Goal: Task Accomplishment & Management: Complete application form

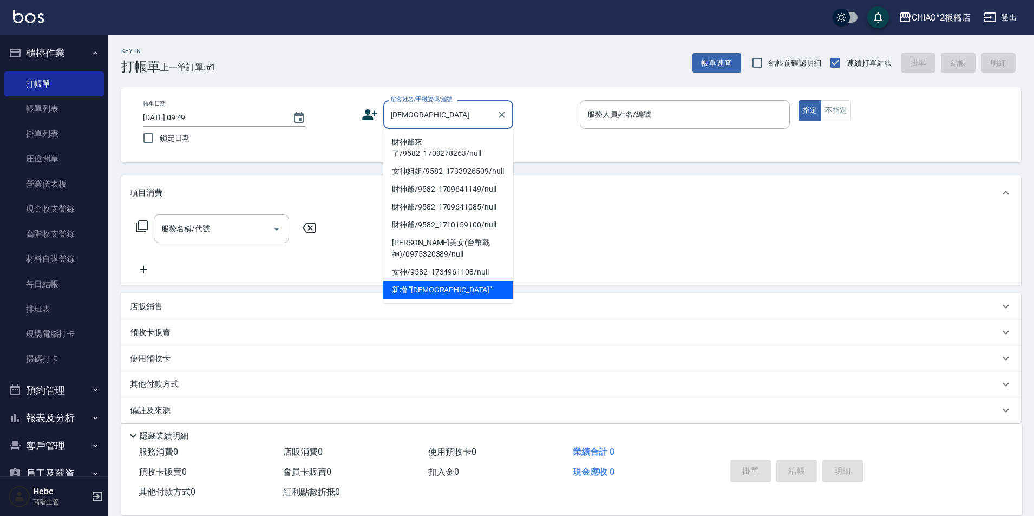
click at [444, 147] on li "財神爺來了/9582_1709278263/null" at bounding box center [448, 147] width 130 height 29
type input "財神爺來了/9582_1709278263/null"
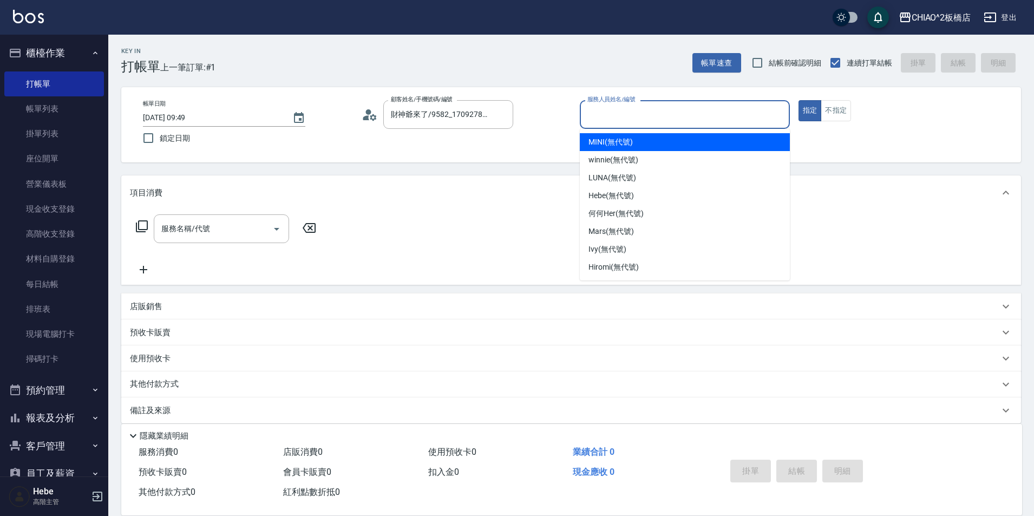
click at [600, 120] on input "服務人員姓名/編號" at bounding box center [685, 114] width 200 height 19
click at [615, 142] on span "MINI (無代號)" at bounding box center [611, 141] width 44 height 11
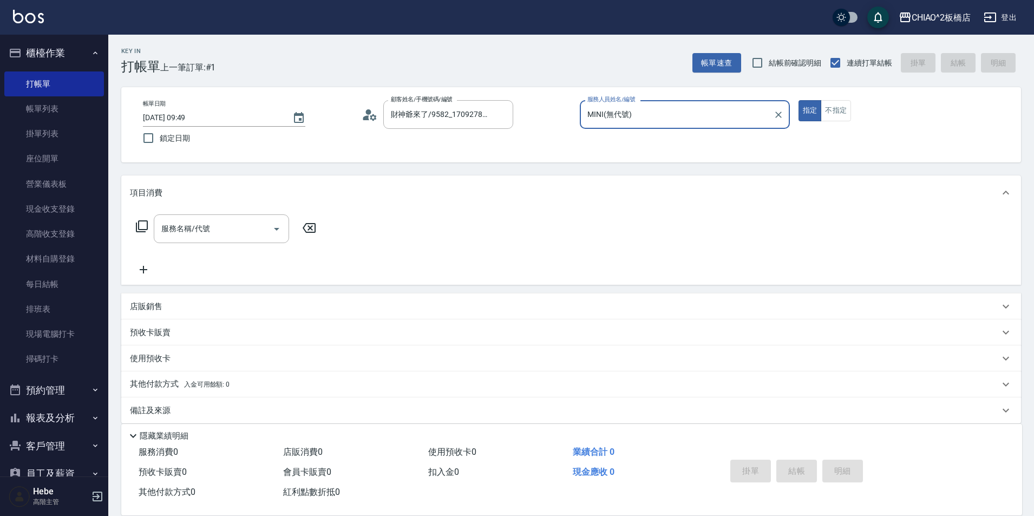
type input "MINI(無代號)"
click at [203, 229] on div "服務名稱/代號 服務名稱/代號" at bounding box center [221, 228] width 135 height 29
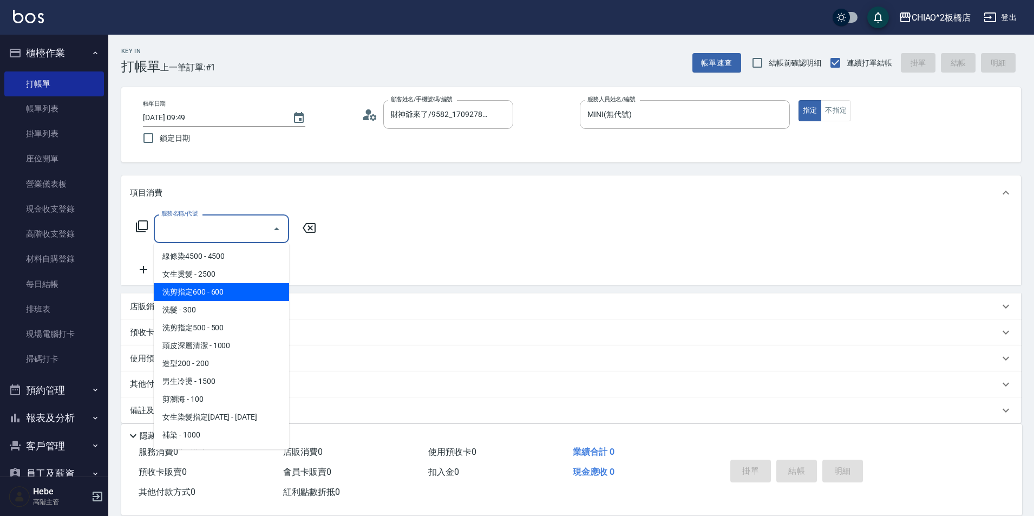
click at [214, 286] on span "洗剪指定600 - 600" at bounding box center [221, 292] width 135 height 18
type input "洗剪指定600(96678)"
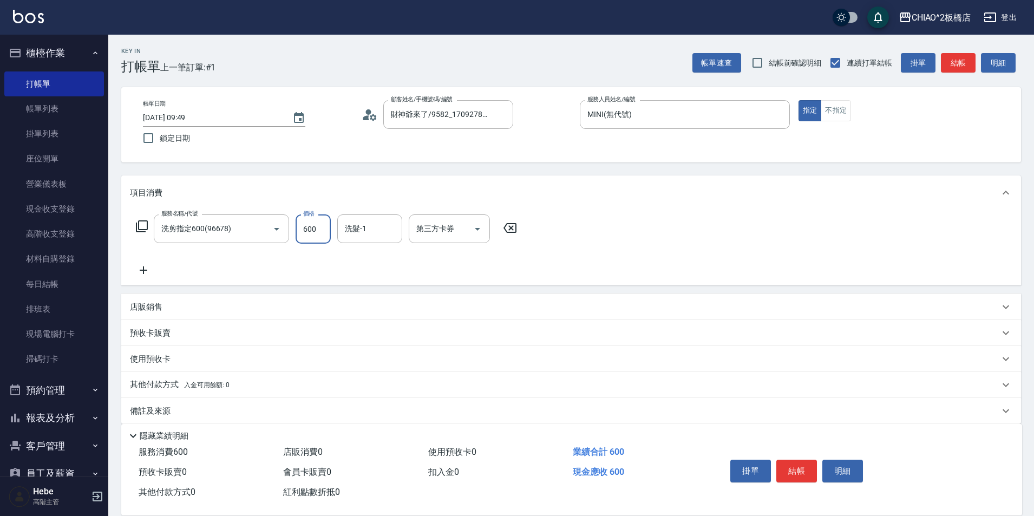
click at [321, 233] on input "600" at bounding box center [313, 228] width 35 height 29
type input "650"
click at [787, 467] on button "結帳" at bounding box center [796, 471] width 41 height 23
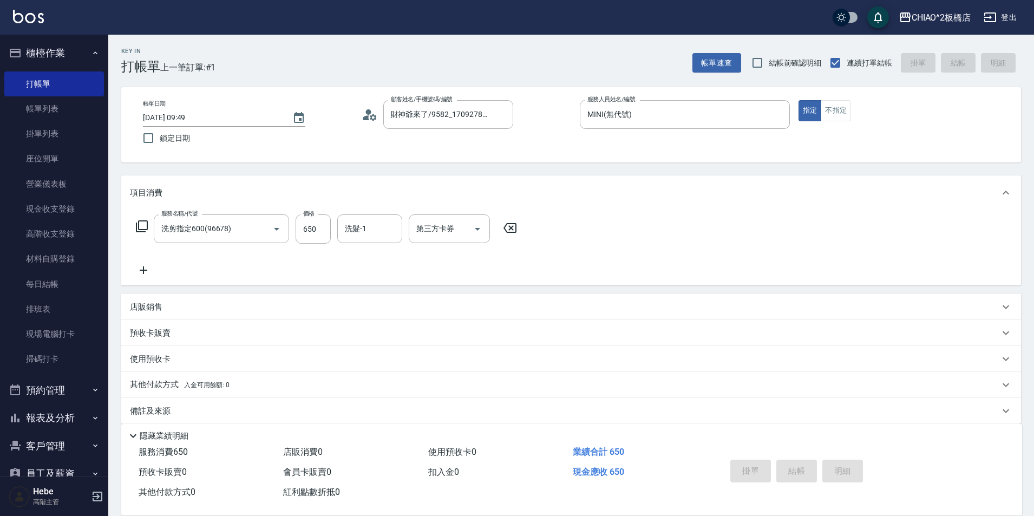
type input "[DATE] 12:03"
